Goal: Task Accomplishment & Management: Manage account settings

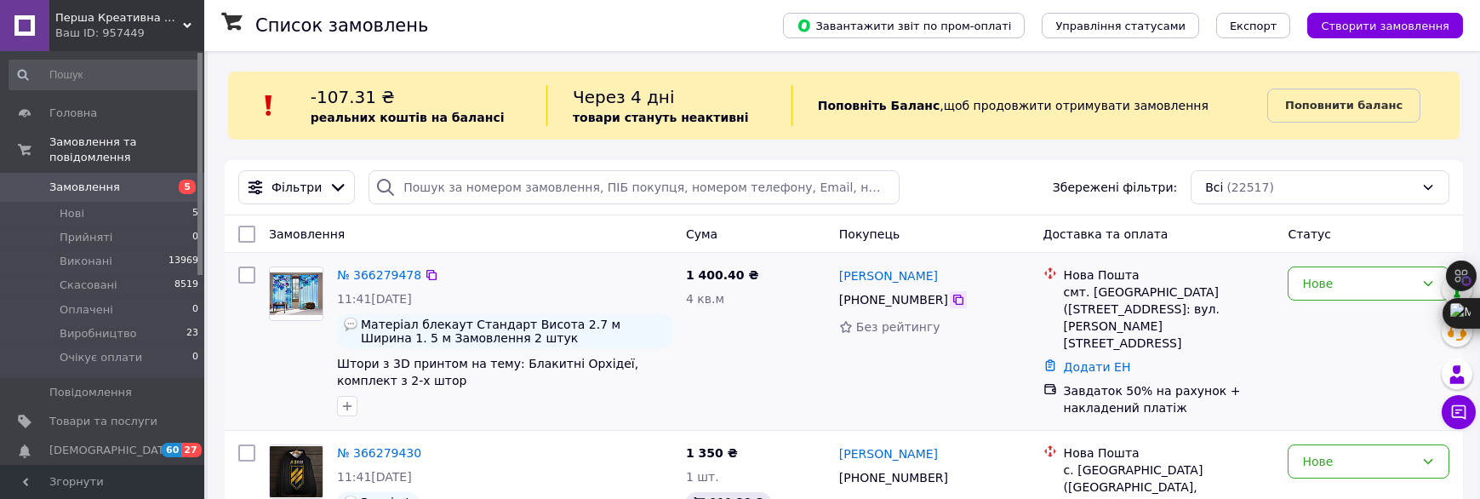
click at [952, 297] on icon at bounding box center [959, 300] width 14 height 14
click at [1158, 259] on div "№ 366279478 11:41, 12.10.2025 Матеріал блекаут Стандарт Висота 2.7 м Ширина 1. …" at bounding box center [844, 341] width 1239 height 177
click at [964, 181] on div "Фільтри Збережені фільтри: Всі (22517)" at bounding box center [844, 187] width 1225 height 34
click at [386, 274] on link "№ 366279478" at bounding box center [379, 275] width 84 height 14
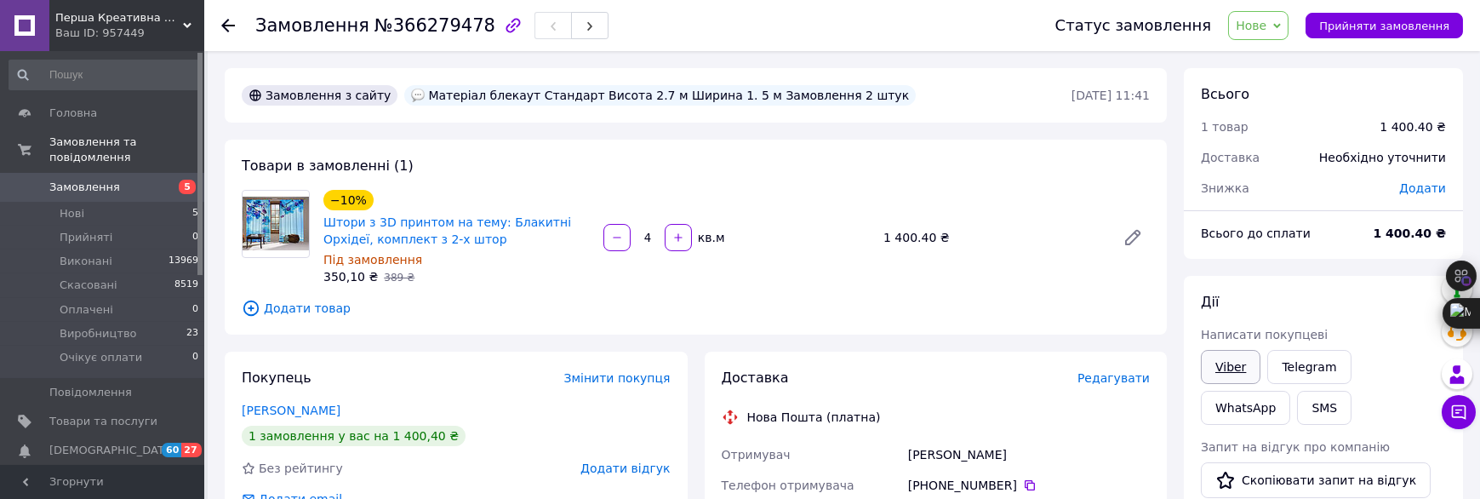
click at [1238, 369] on link "Viber" at bounding box center [1231, 367] width 60 height 34
click at [1313, 369] on link "Telegram" at bounding box center [1308, 367] width 83 height 34
click at [572, 294] on div "Товари в замовленні (1) −10% Штори з 3D принтом на тему: Блакитні Орхідеї, комп…" at bounding box center [696, 237] width 942 height 195
click at [1302, 375] on link "Telegram" at bounding box center [1308, 367] width 83 height 34
